Goal: Task Accomplishment & Management: Manage account settings

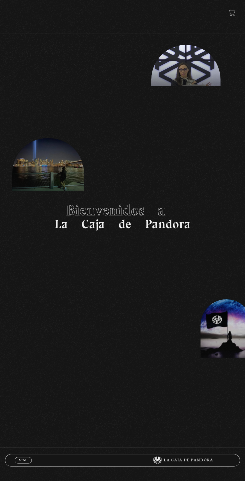
click at [28, 462] on link "Menu Cerrar" at bounding box center [23, 460] width 17 height 7
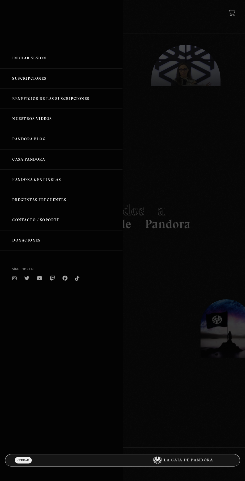
click at [28, 54] on link "Iniciar Sesión" at bounding box center [61, 58] width 123 height 20
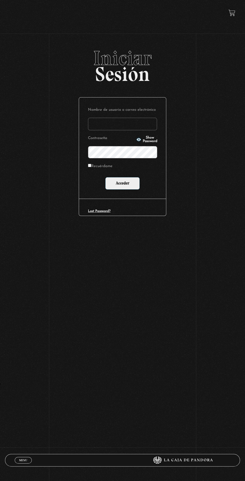
click at [112, 122] on input "Nombre de usuario o correo electrónico" at bounding box center [122, 124] width 69 height 13
type input "anboza20@gmail.com"
click at [105, 177] on input "Acceder" at bounding box center [122, 183] width 35 height 13
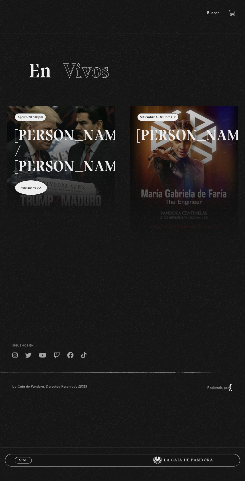
click at [52, 163] on link at bounding box center [129, 346] width 245 height 481
